Goal: Information Seeking & Learning: Learn about a topic

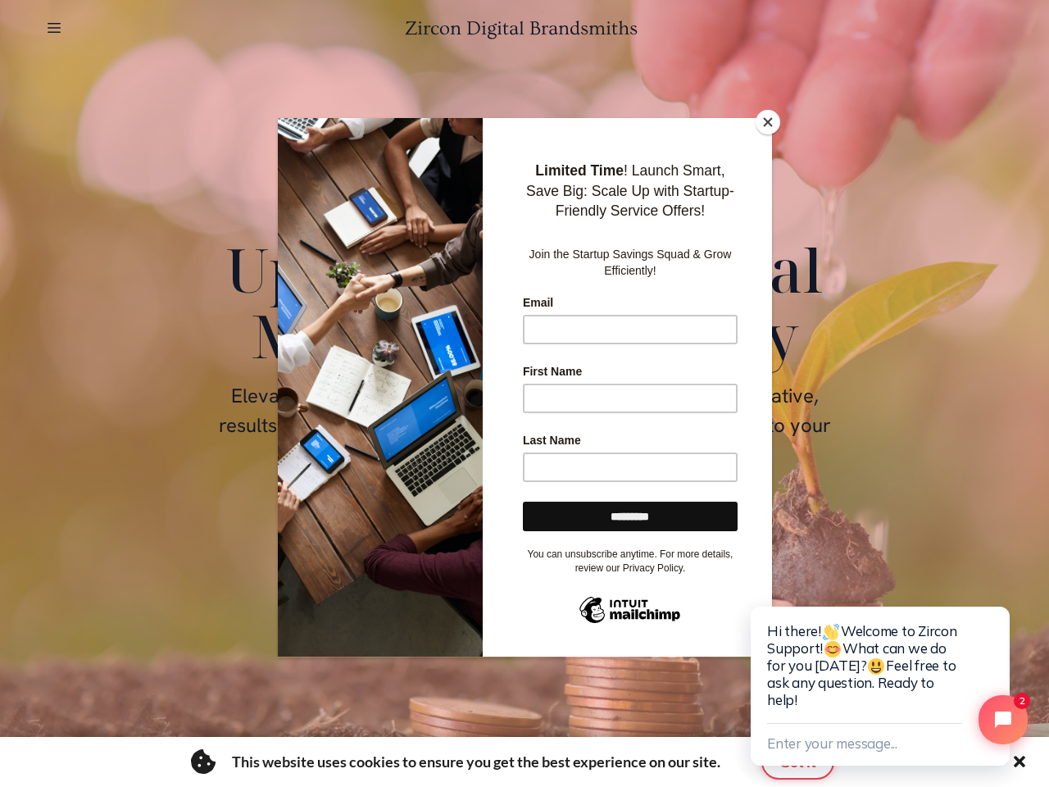
scroll to position [7742, 0]
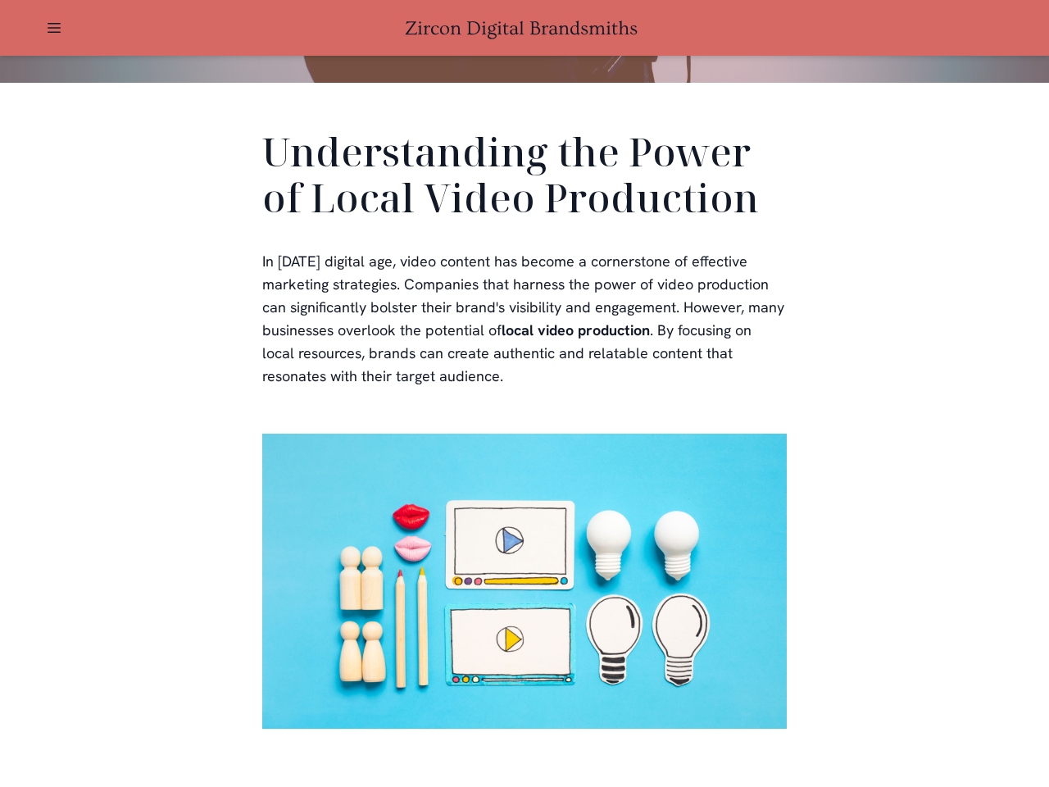
scroll to position [492, 0]
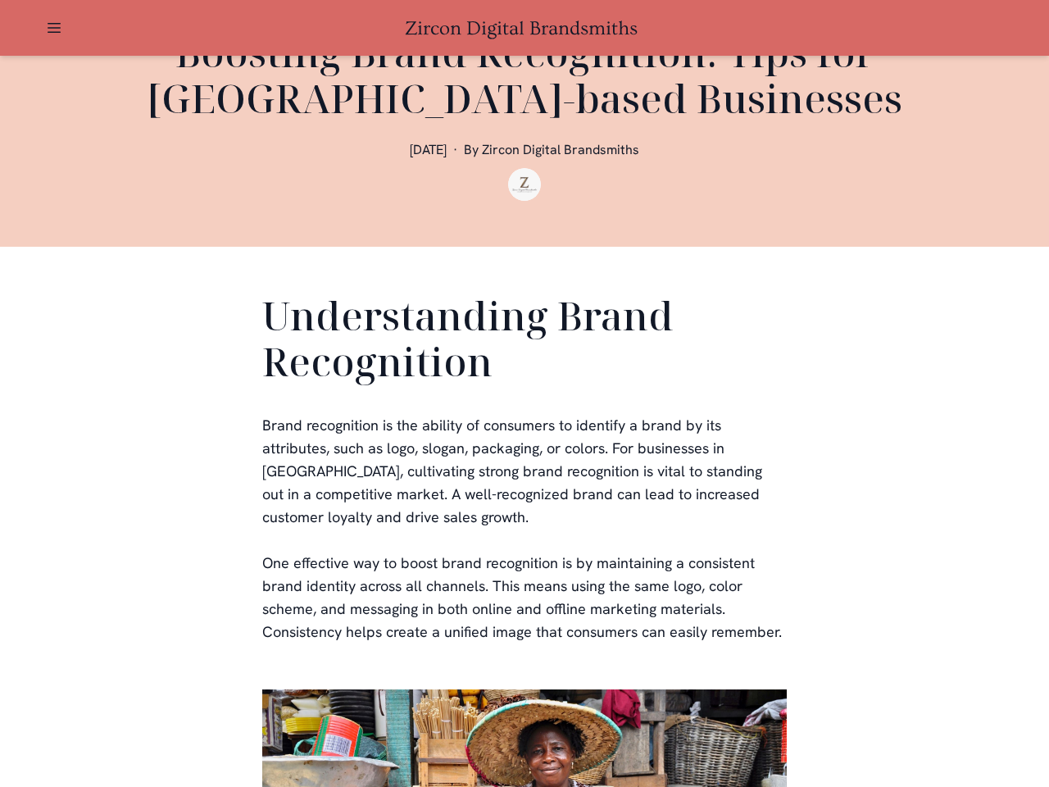
scroll to position [492, 0]
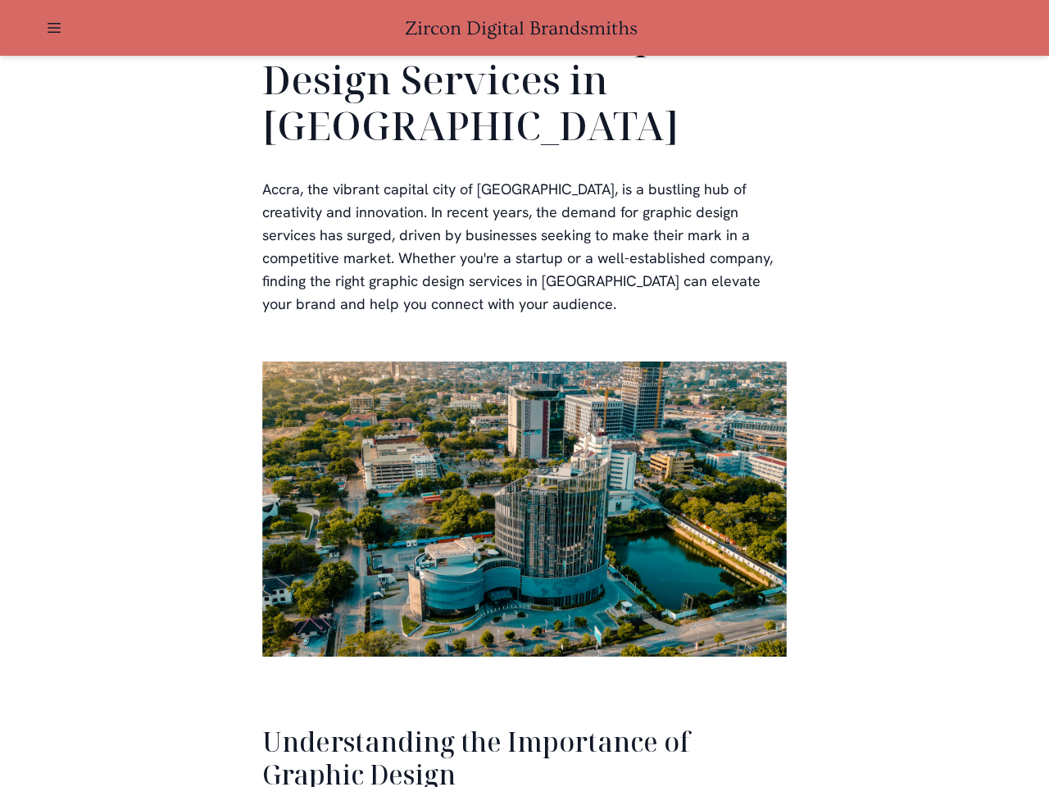
scroll to position [3367, 0]
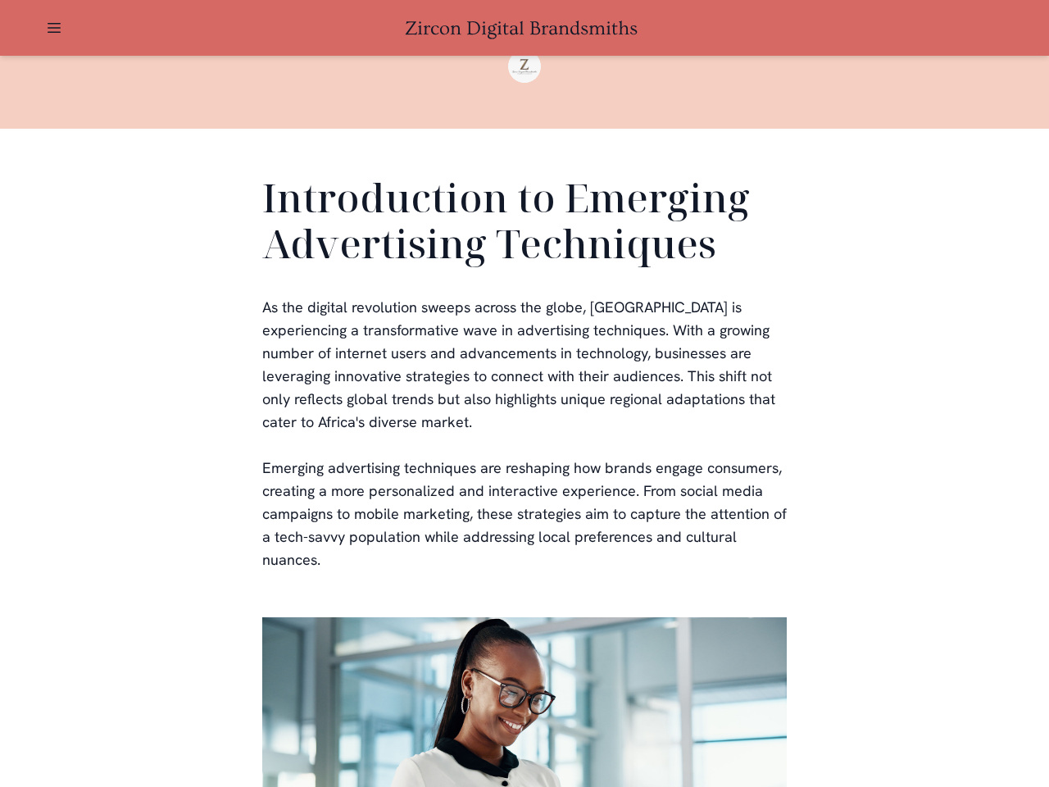
scroll to position [492, 0]
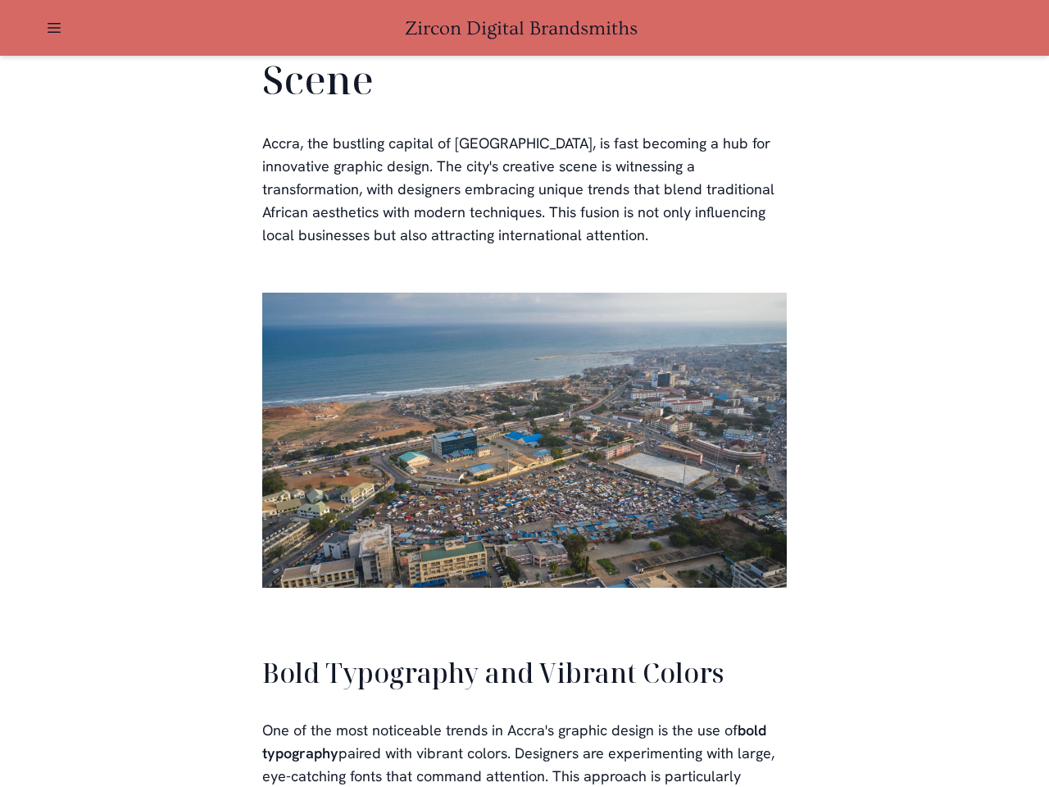
scroll to position [3711, 0]
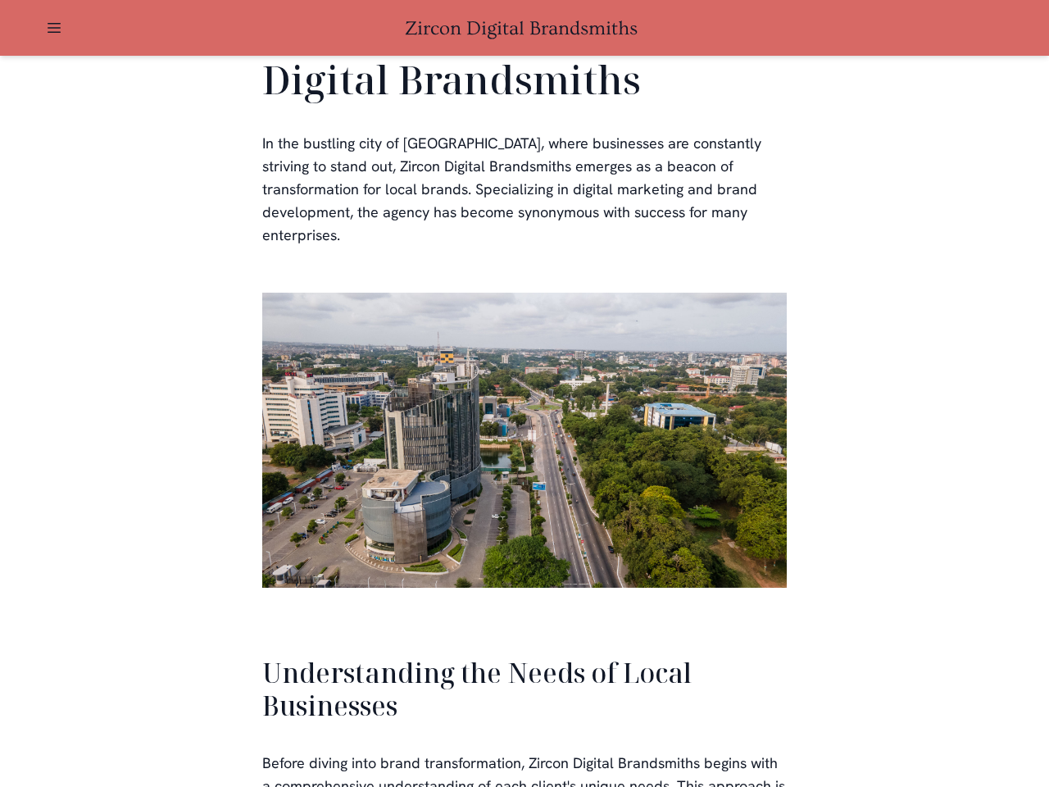
scroll to position [3495, 0]
